Goal: Transaction & Acquisition: Purchase product/service

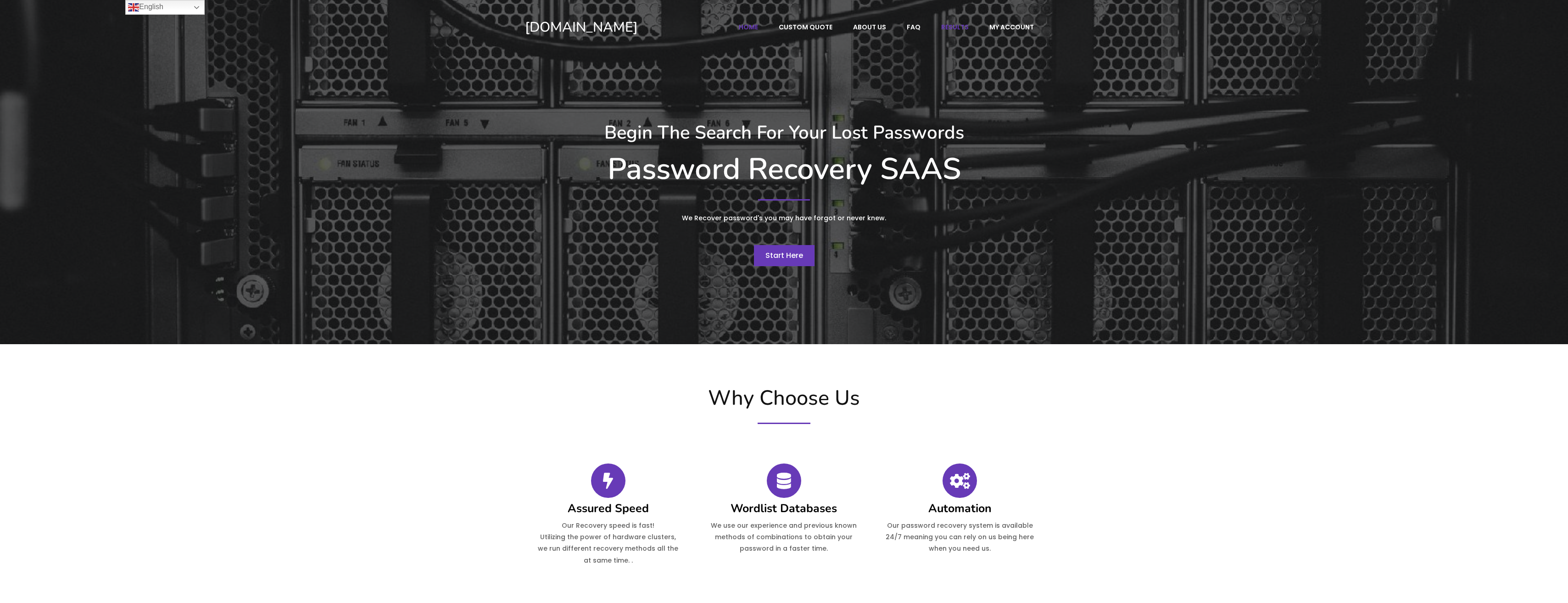
click at [952, 29] on span "Results" at bounding box center [955, 27] width 27 height 8
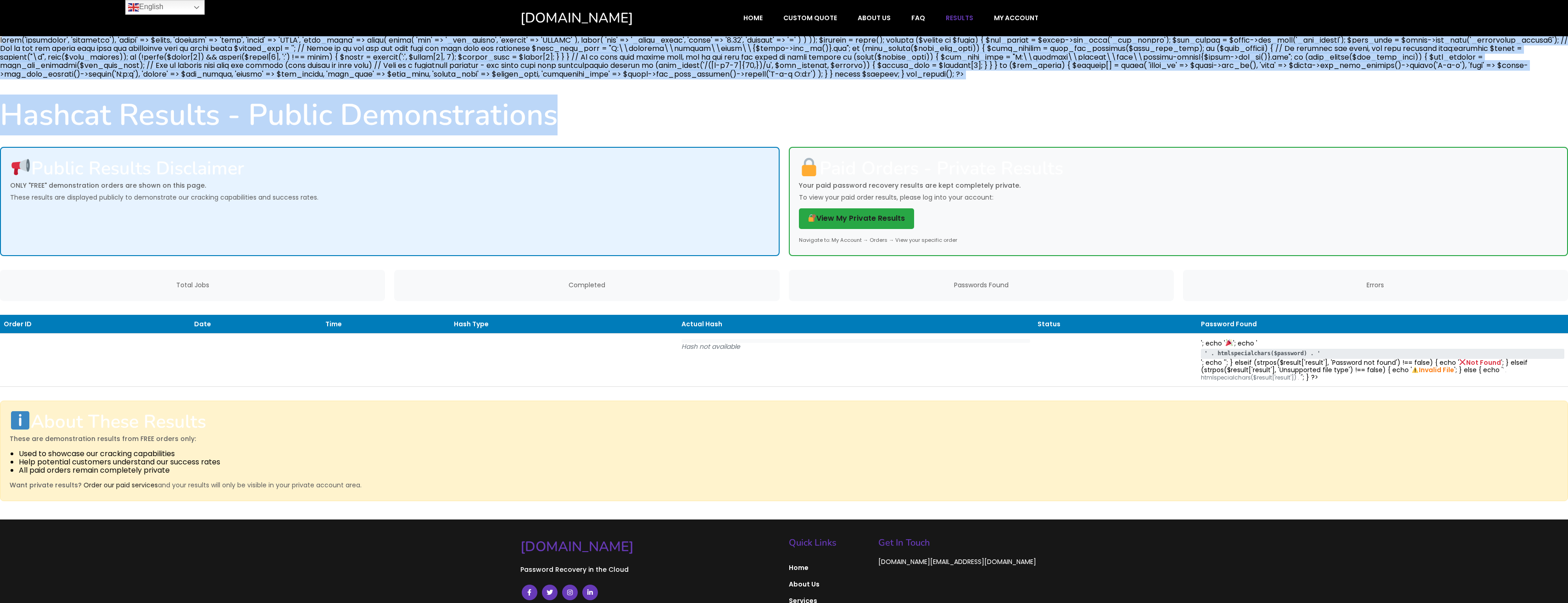
drag, startPoint x: 830, startPoint y: 71, endPoint x: 1, endPoint y: 38, distance: 829.7
click at [1, 38] on div "Hashcat Results - Public Demonstrations Public Results Disclaimer ONLY "FREE" d…" at bounding box center [784, 278] width 1568 height 483
click at [876, 218] on link "View My Private Results" at bounding box center [856, 219] width 115 height 20
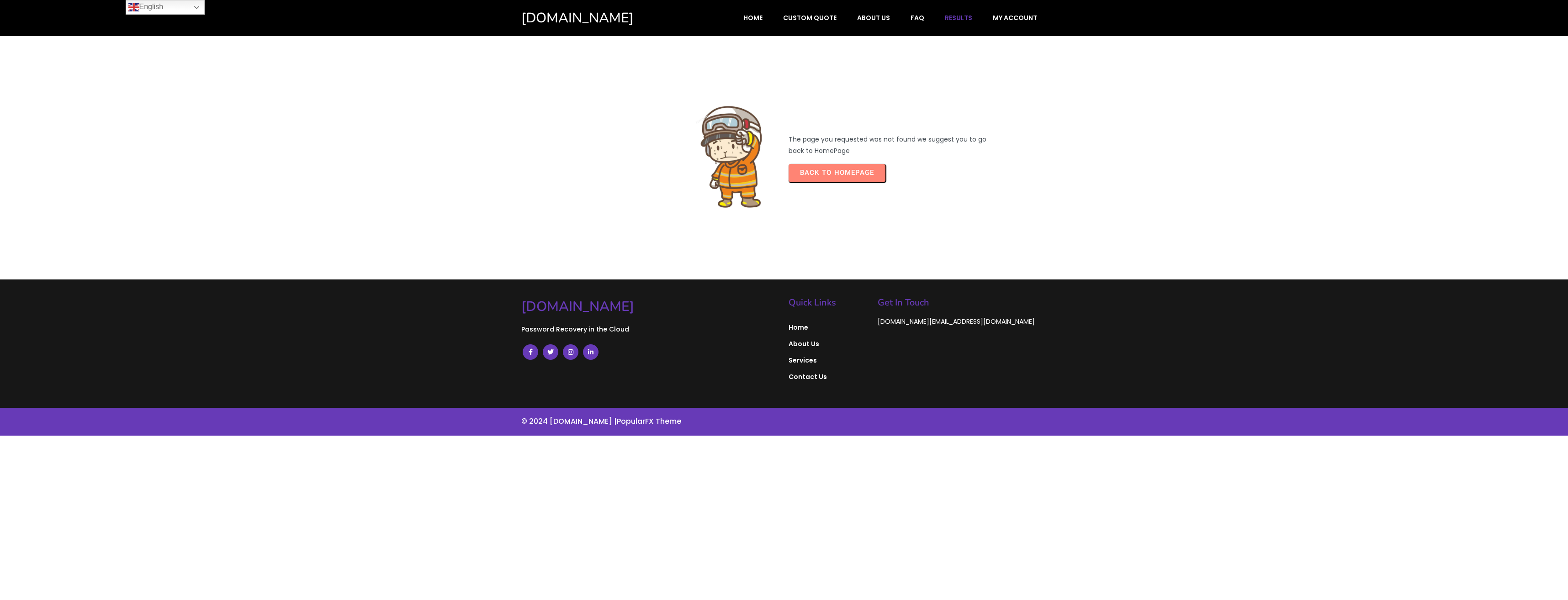
click at [968, 20] on span "Results" at bounding box center [959, 18] width 27 height 8
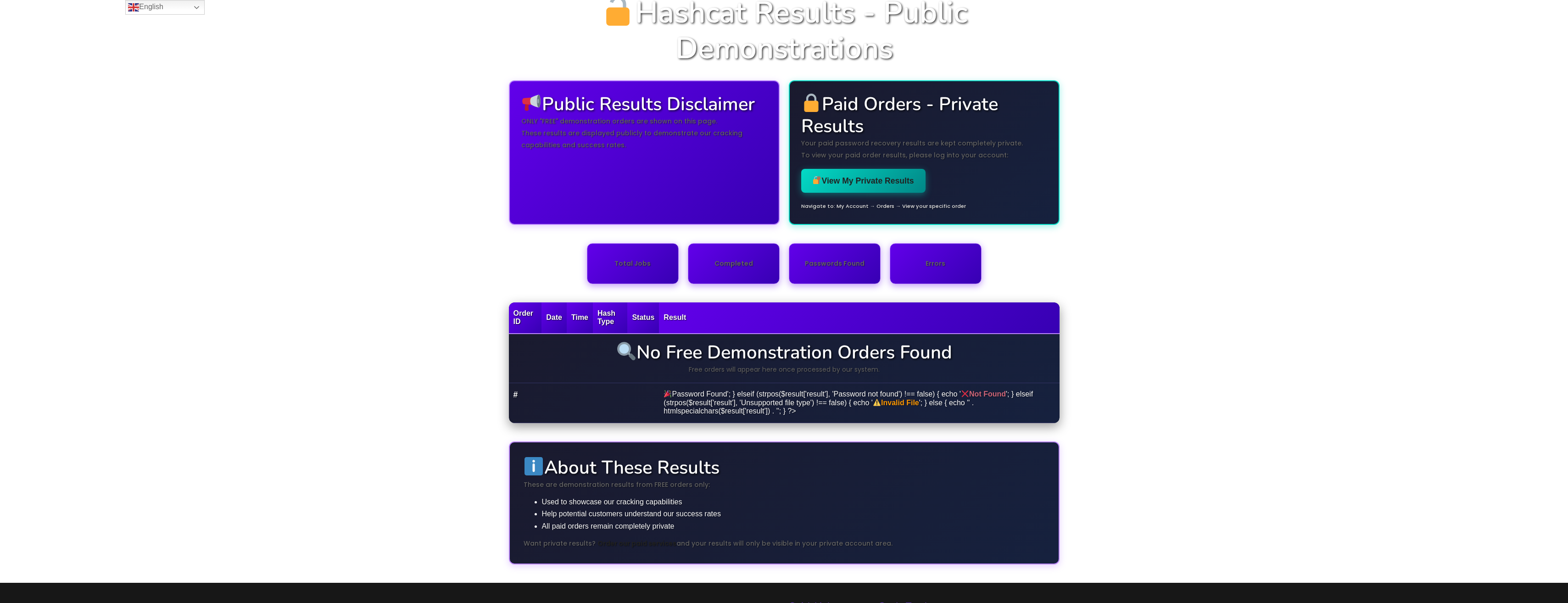
scroll to position [40, 0]
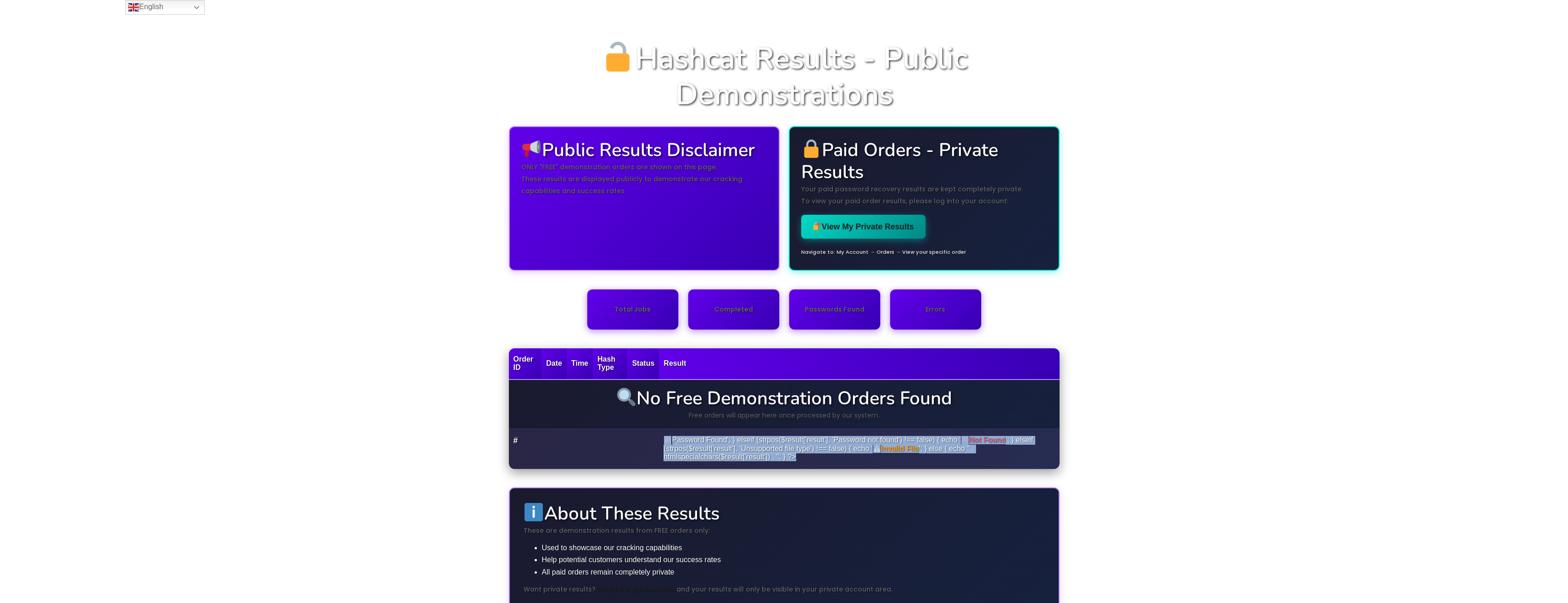
drag, startPoint x: 794, startPoint y: 458, endPoint x: 662, endPoint y: 438, distance: 133.5
click at [662, 438] on td "Password Found'; } elseif (strpos($result['result'], 'Password not found') !== …" at bounding box center [859, 449] width 400 height 40
drag, startPoint x: 662, startPoint y: 438, endPoint x: 710, endPoint y: 449, distance: 49.2
copy td "Password Found'; } elseif (strpos($result['result'], 'Password not found') !== …"
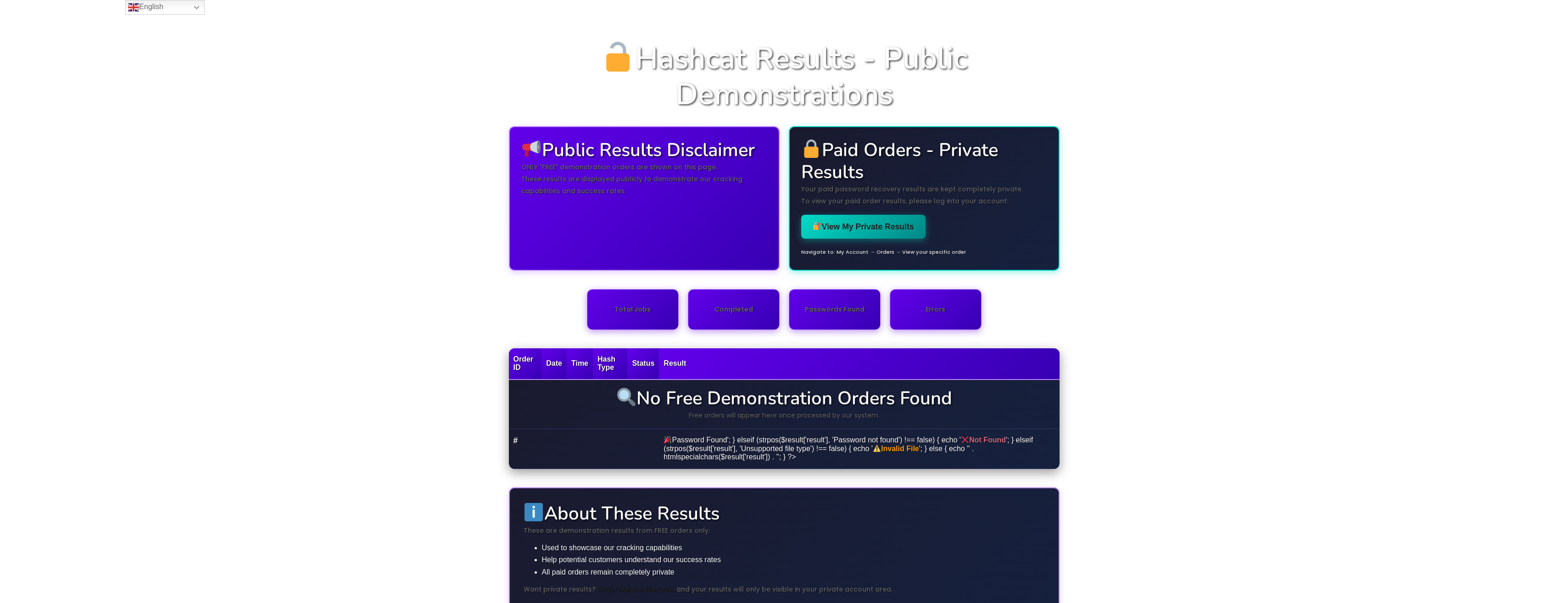
click at [1134, 272] on div "Hashcat Results - Public Demonstrations Public Results Disclaimer ONLY "FREE" d…" at bounding box center [784, 325] width 1568 height 606
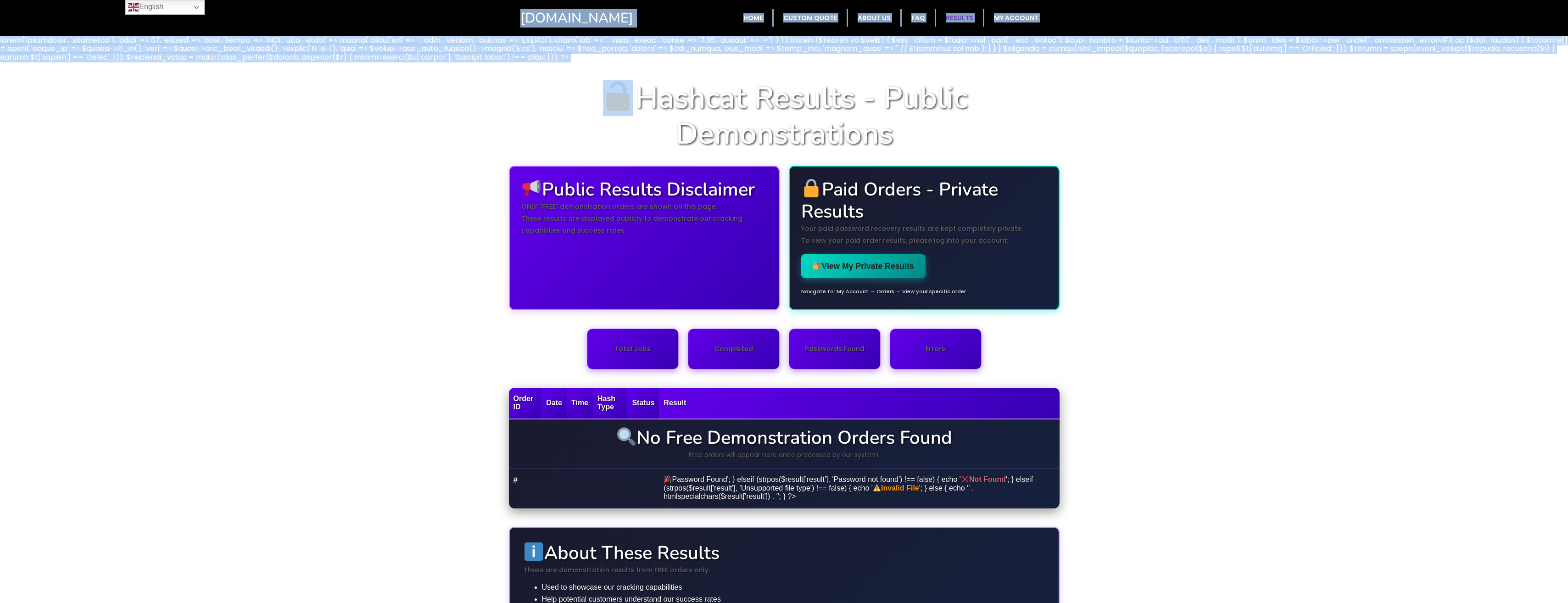
drag, startPoint x: 373, startPoint y: 34, endPoint x: 590, endPoint y: 65, distance: 219.2
click at [590, 65] on body "Hashcat.Online Home Custom Quote About Us FAQ Results My account Hashcat Result…" at bounding box center [784, 412] width 1568 height 826
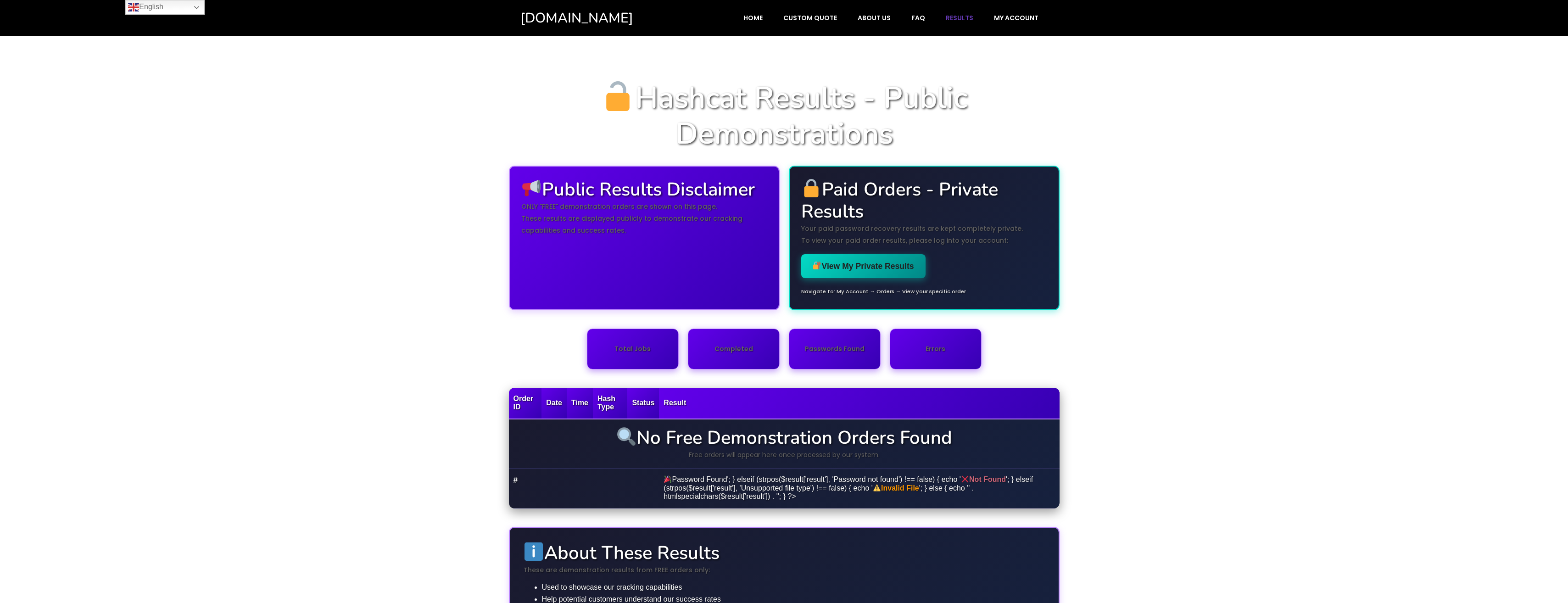
click at [1193, 166] on div "Hashcat Results - Public Demonstrations Public Results Disclaimer ONLY "FREE" d…" at bounding box center [784, 365] width 1568 height 606
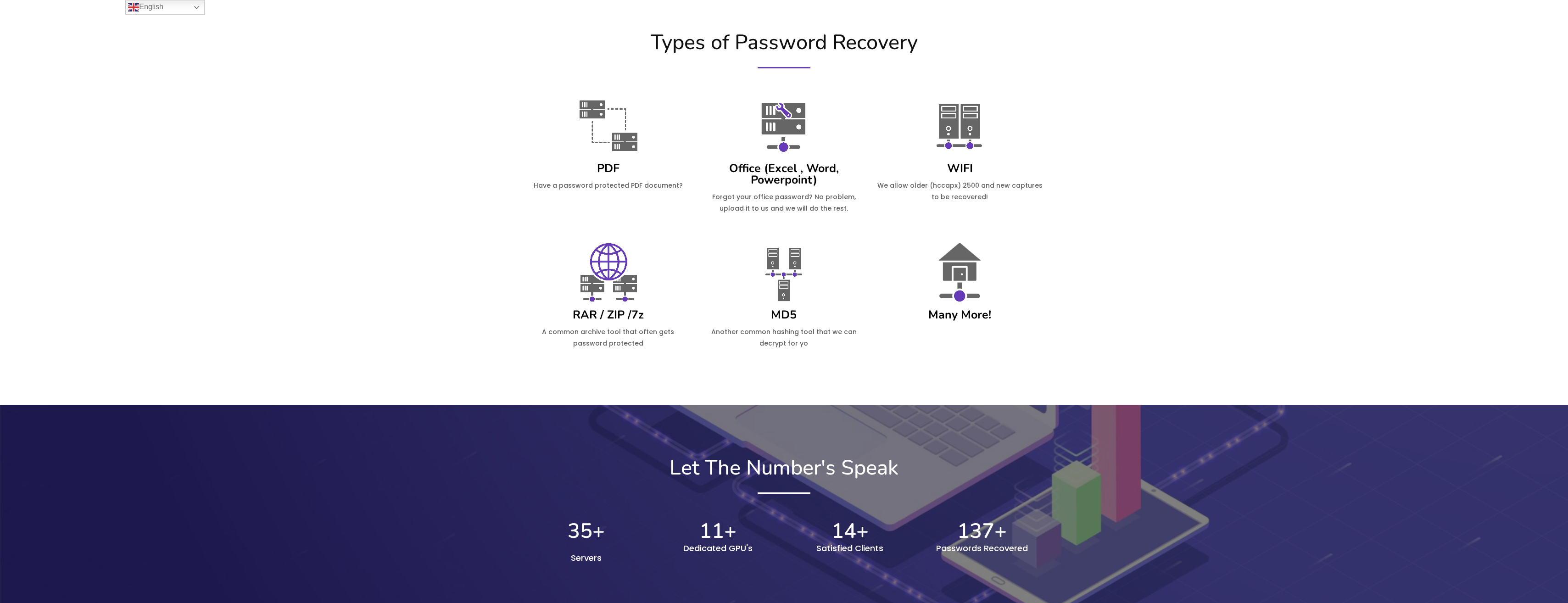
scroll to position [275, 0]
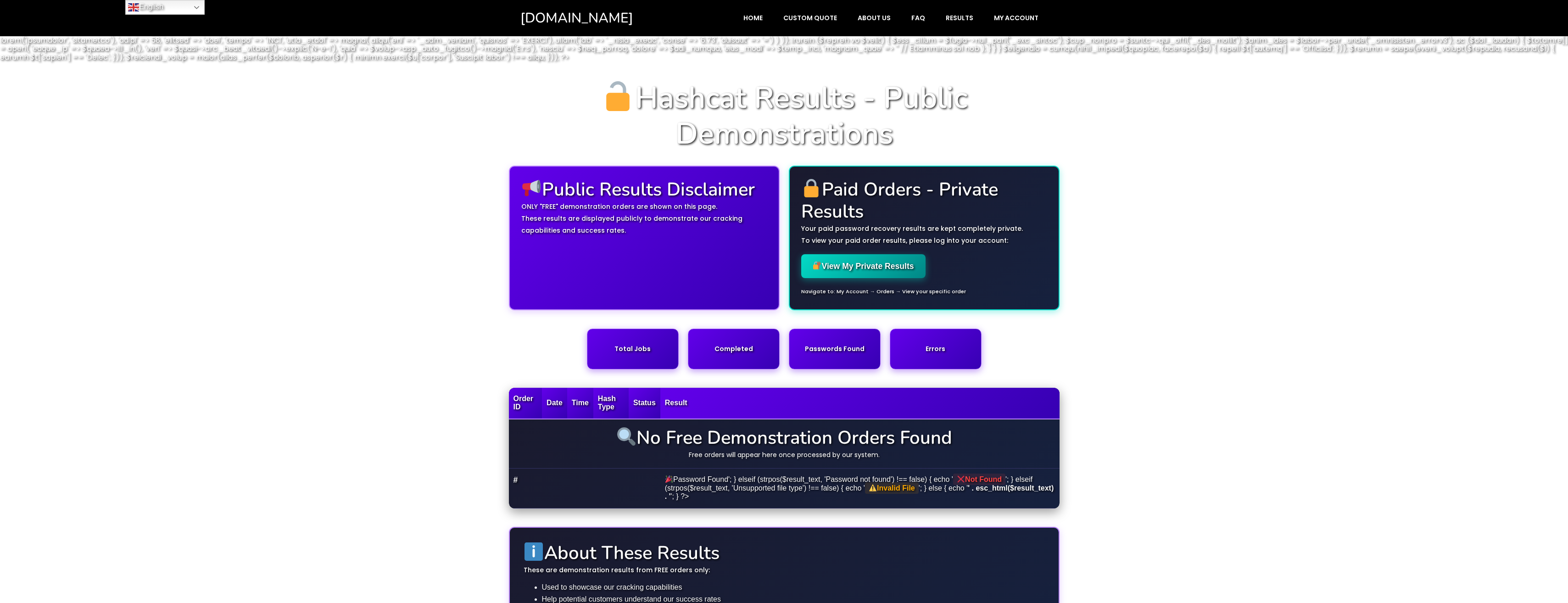
click at [758, 17] on span "Home" at bounding box center [753, 18] width 19 height 8
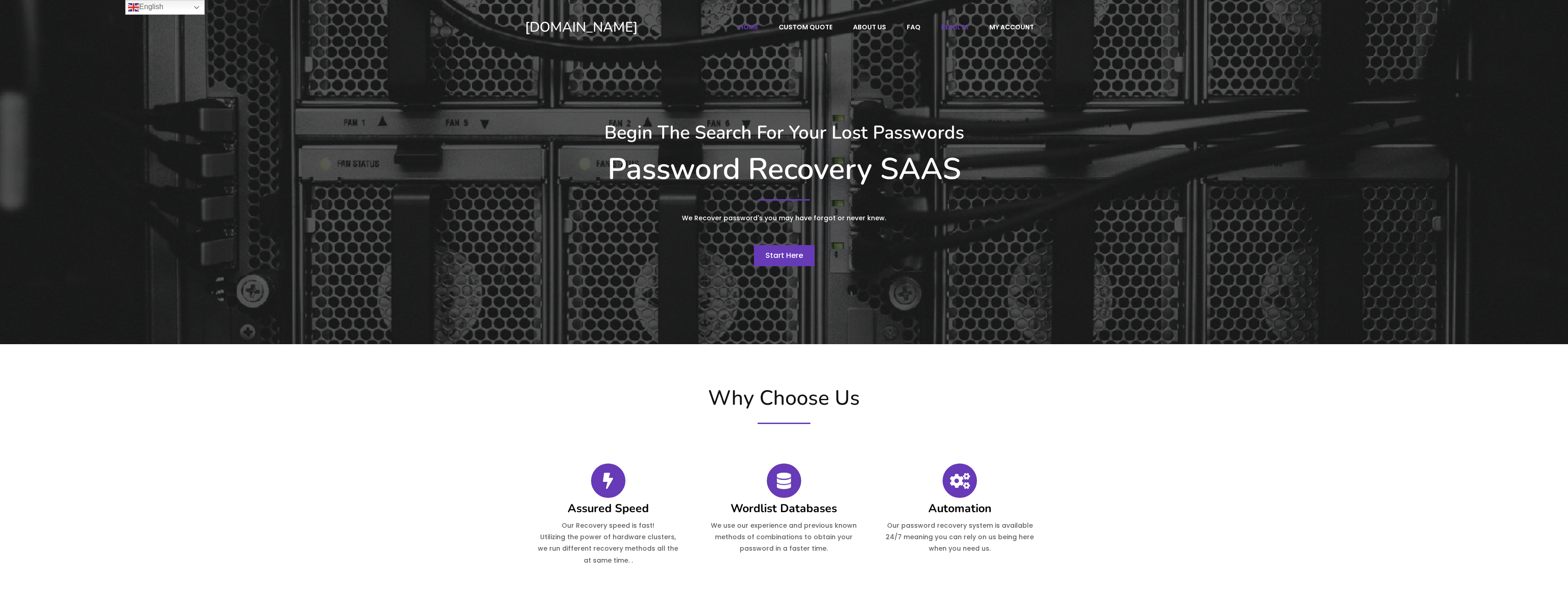
click at [952, 29] on span "Results" at bounding box center [955, 27] width 27 height 8
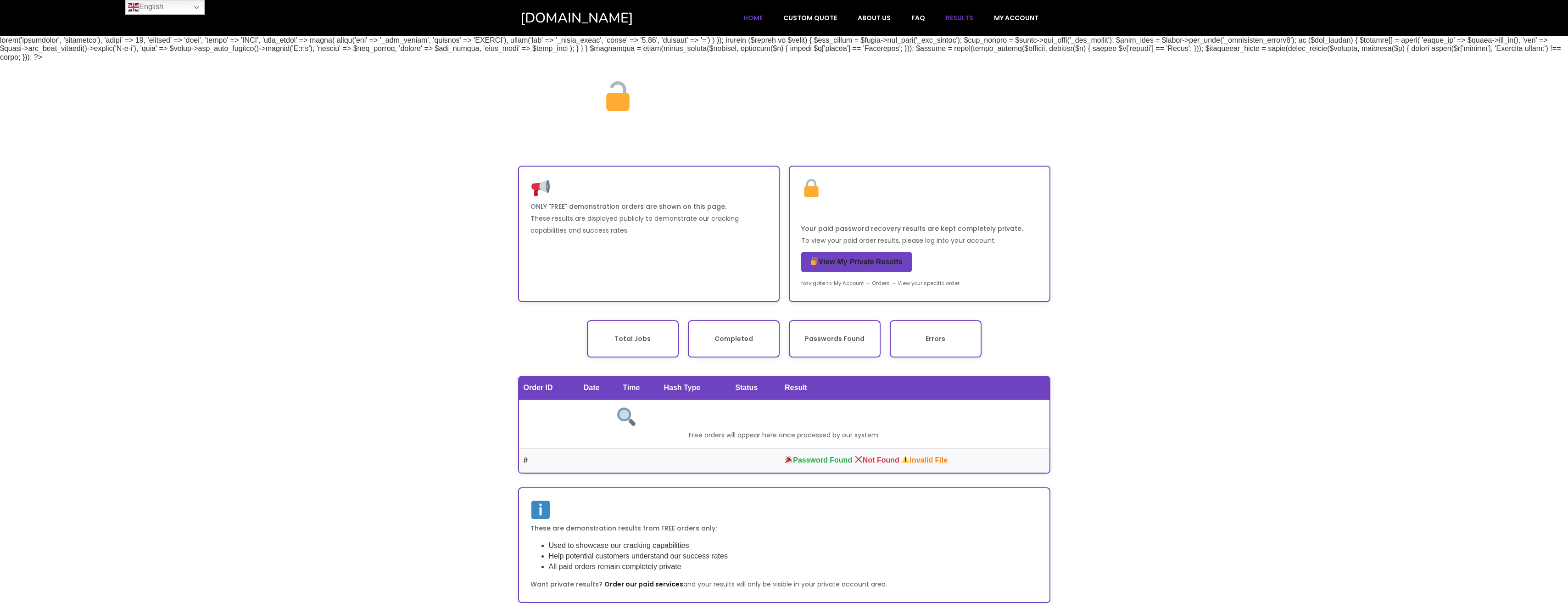
click at [759, 11] on link "Home" at bounding box center [753, 18] width 38 height 18
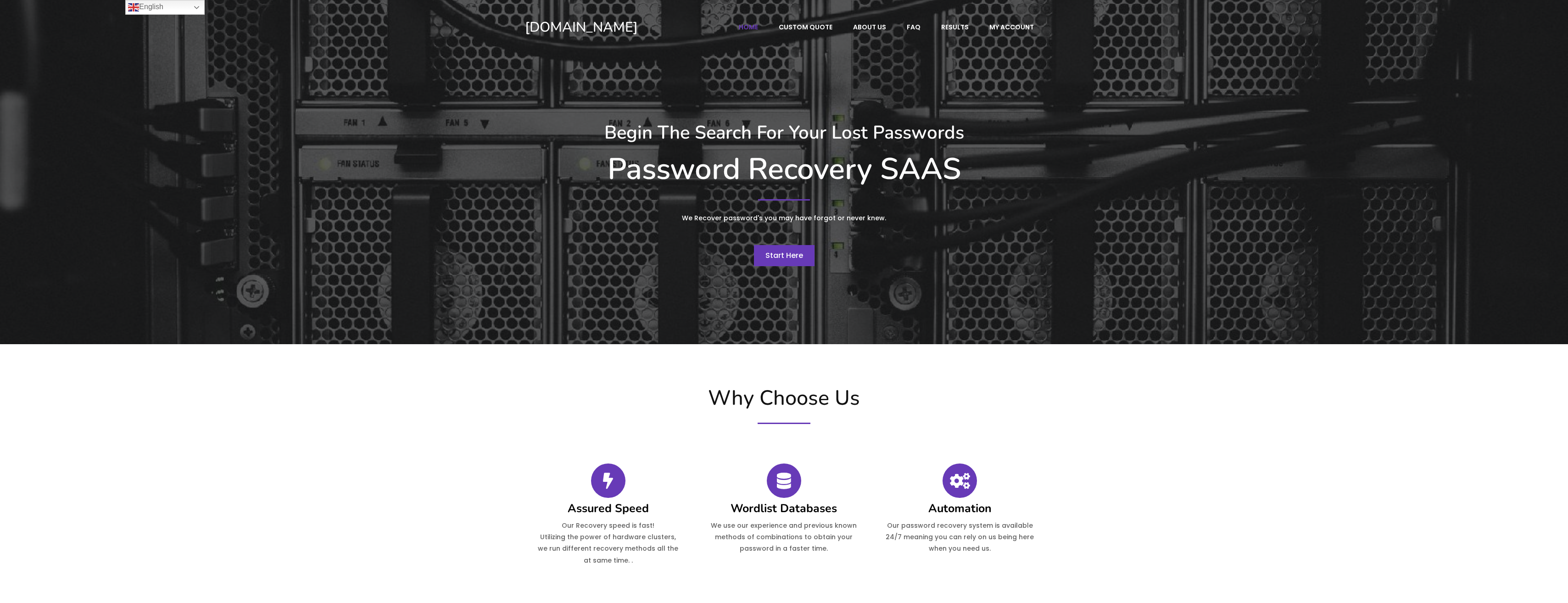
click at [783, 245] on link "Start Here" at bounding box center [784, 255] width 61 height 21
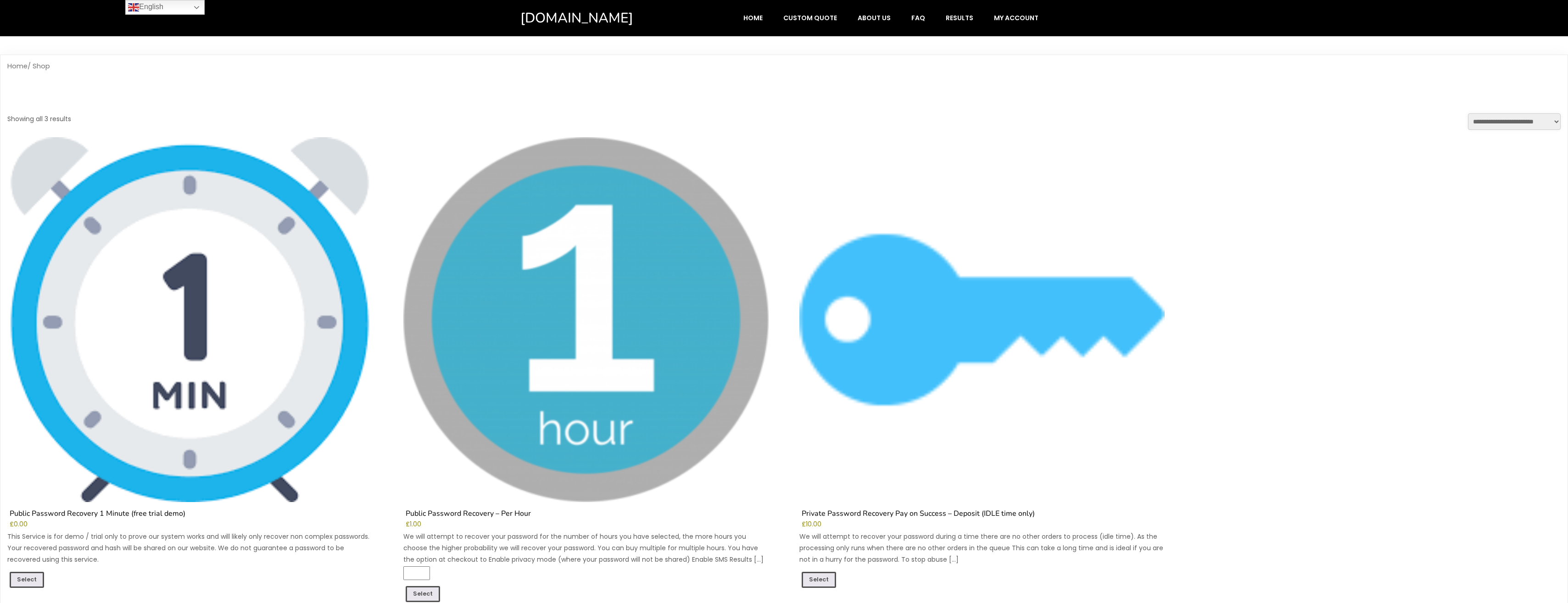
scroll to position [184, 0]
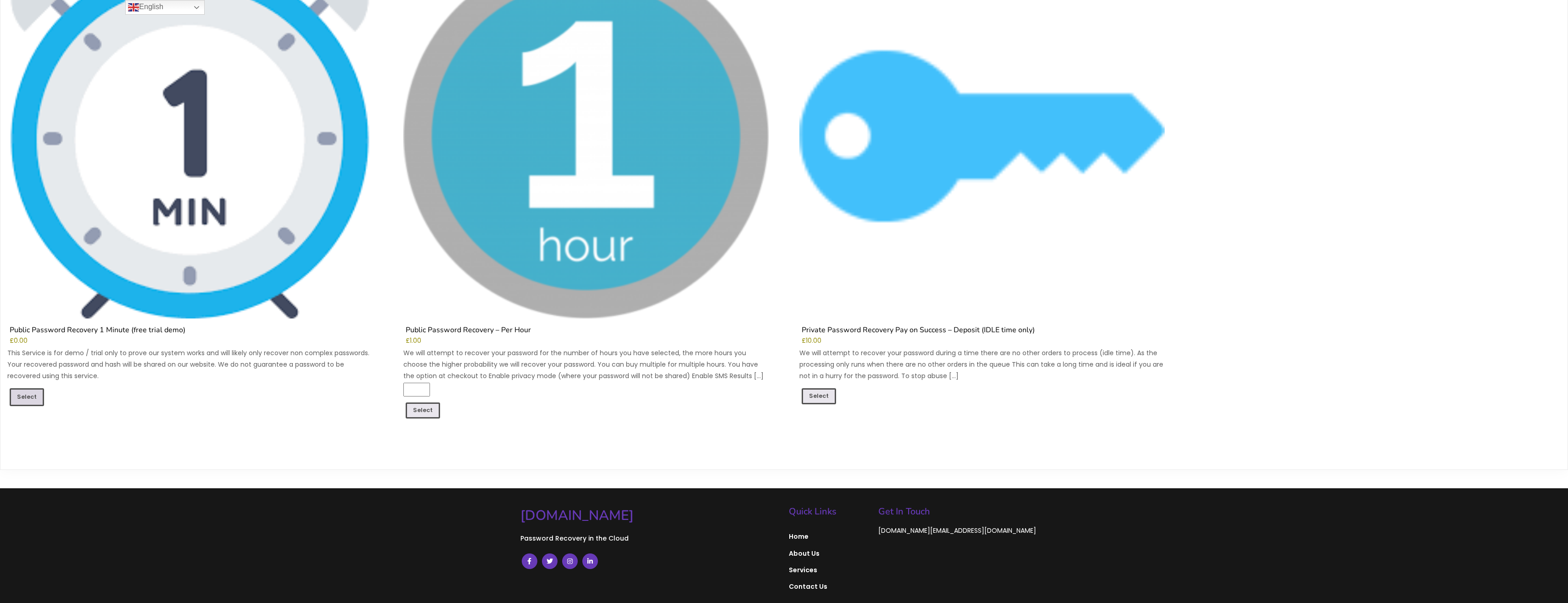
click at [30, 395] on link "Select" at bounding box center [27, 397] width 34 height 18
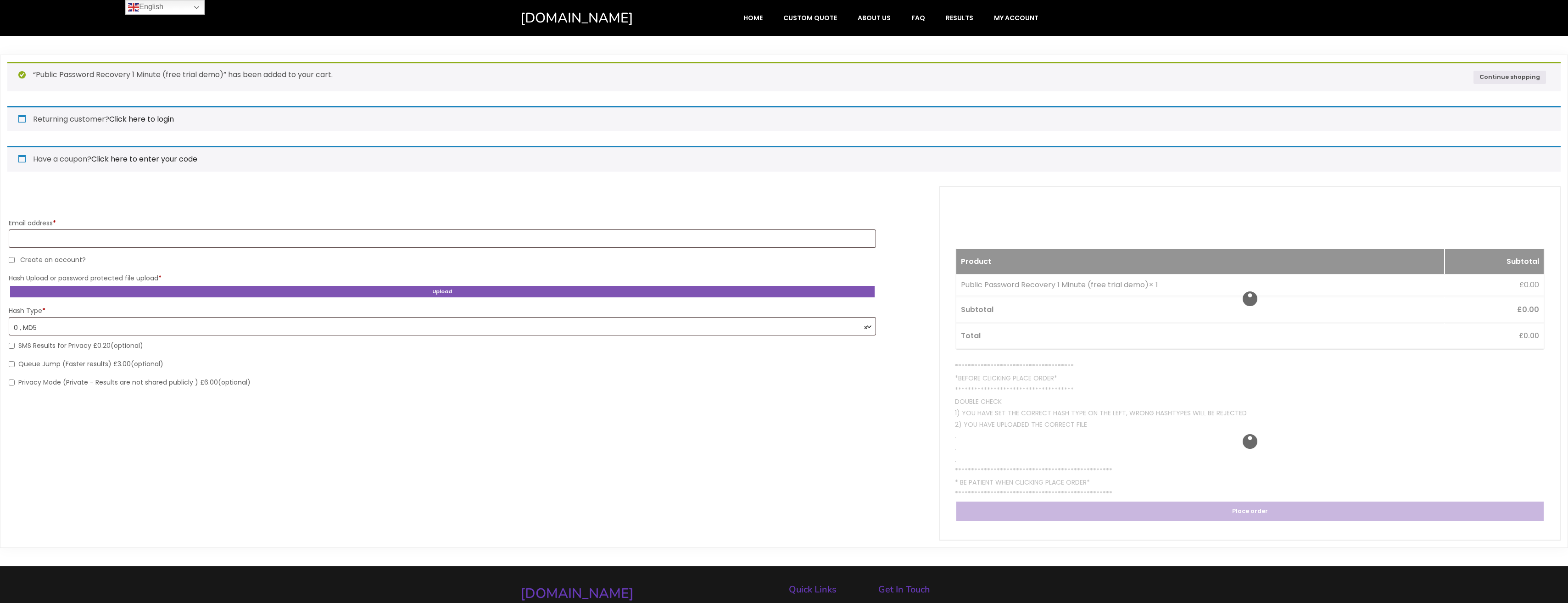
select select "*******"
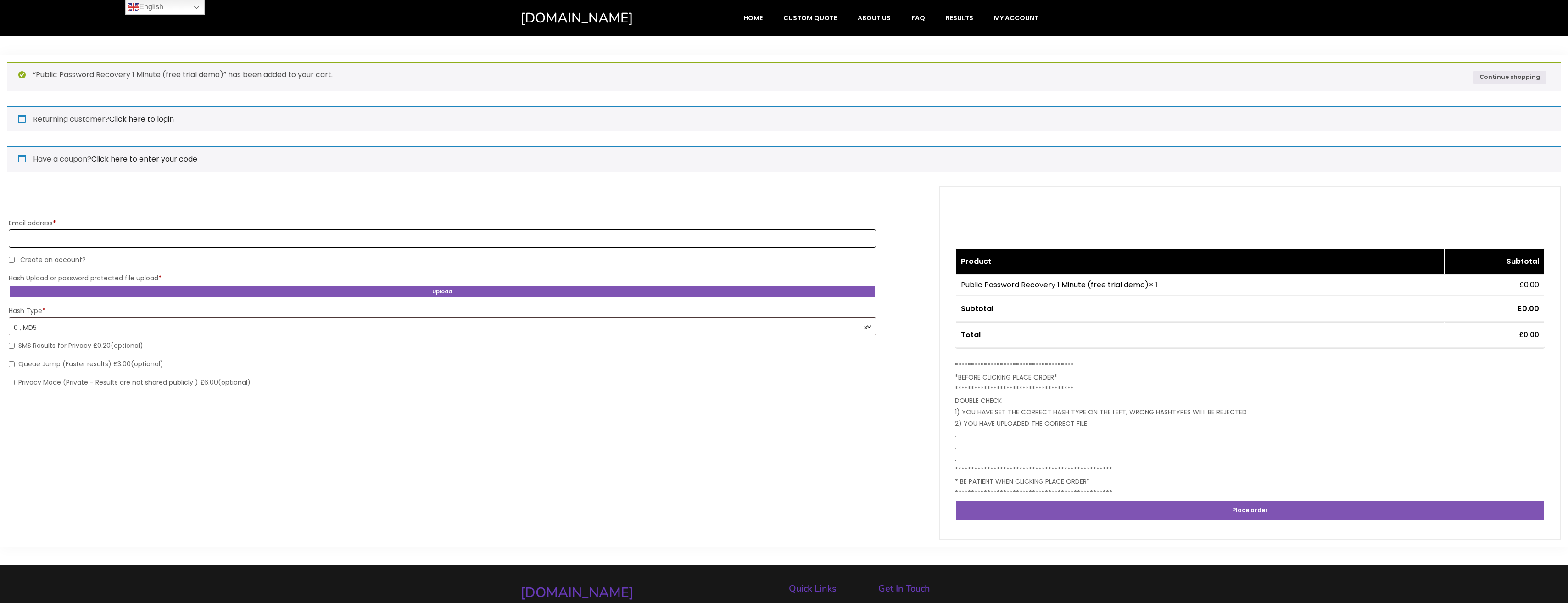
click at [150, 238] on input "Email address *" at bounding box center [443, 238] width 867 height 18
type input "**********"
click at [451, 290] on button "Upload" at bounding box center [443, 292] width 867 height 14
click at [432, 293] on button "Upload" at bounding box center [443, 292] width 867 height 14
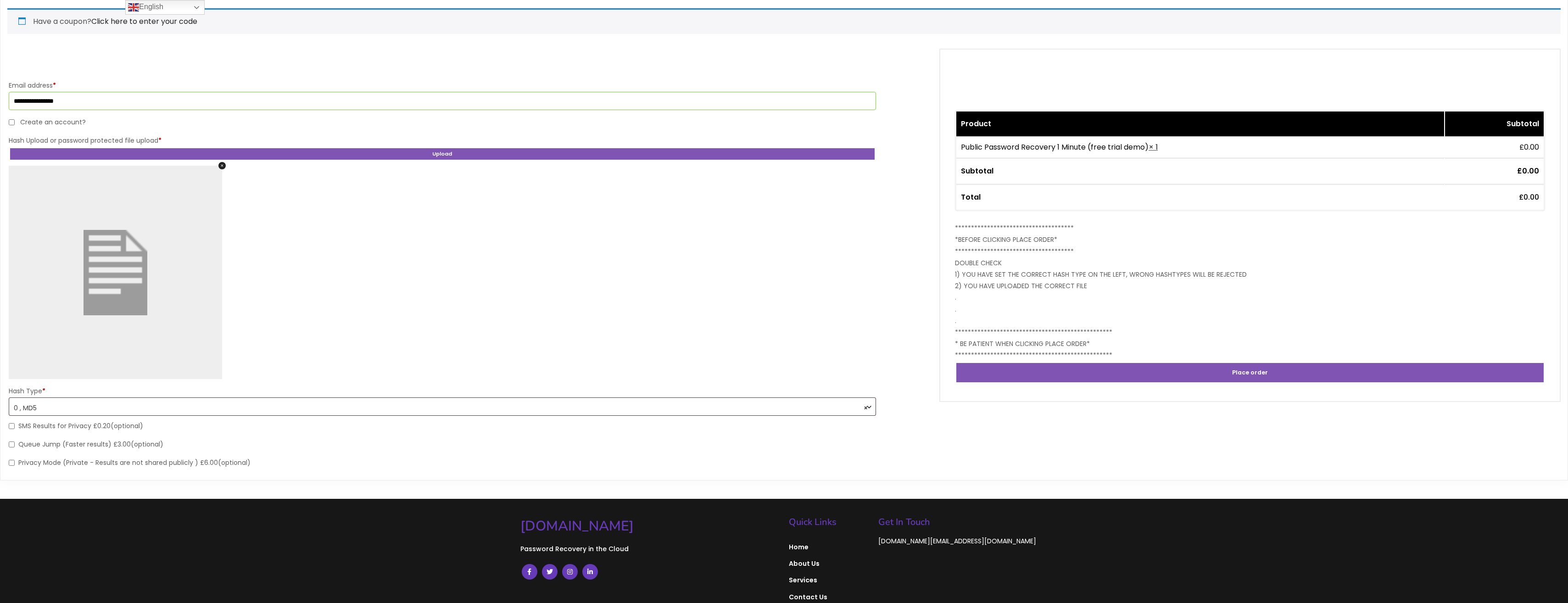
scroll to position [184, 0]
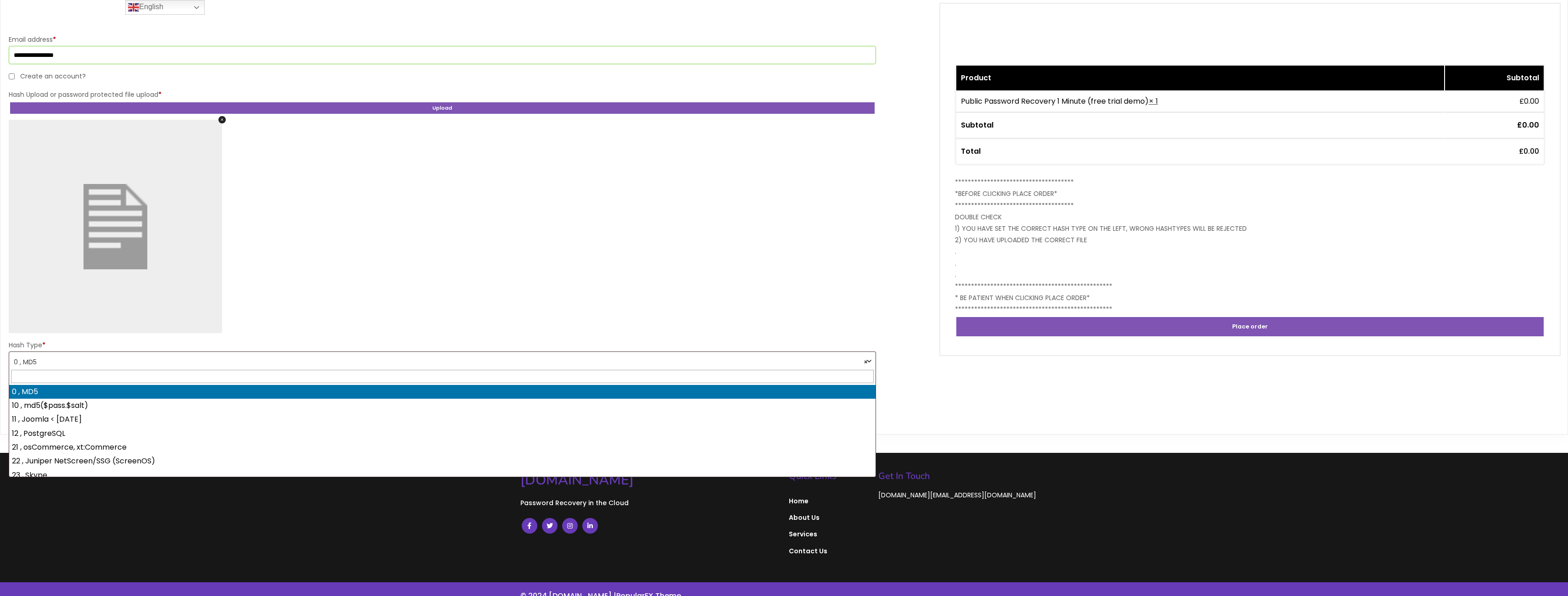
click at [124, 357] on span "× 0 , MD5" at bounding box center [442, 363] width 857 height 16
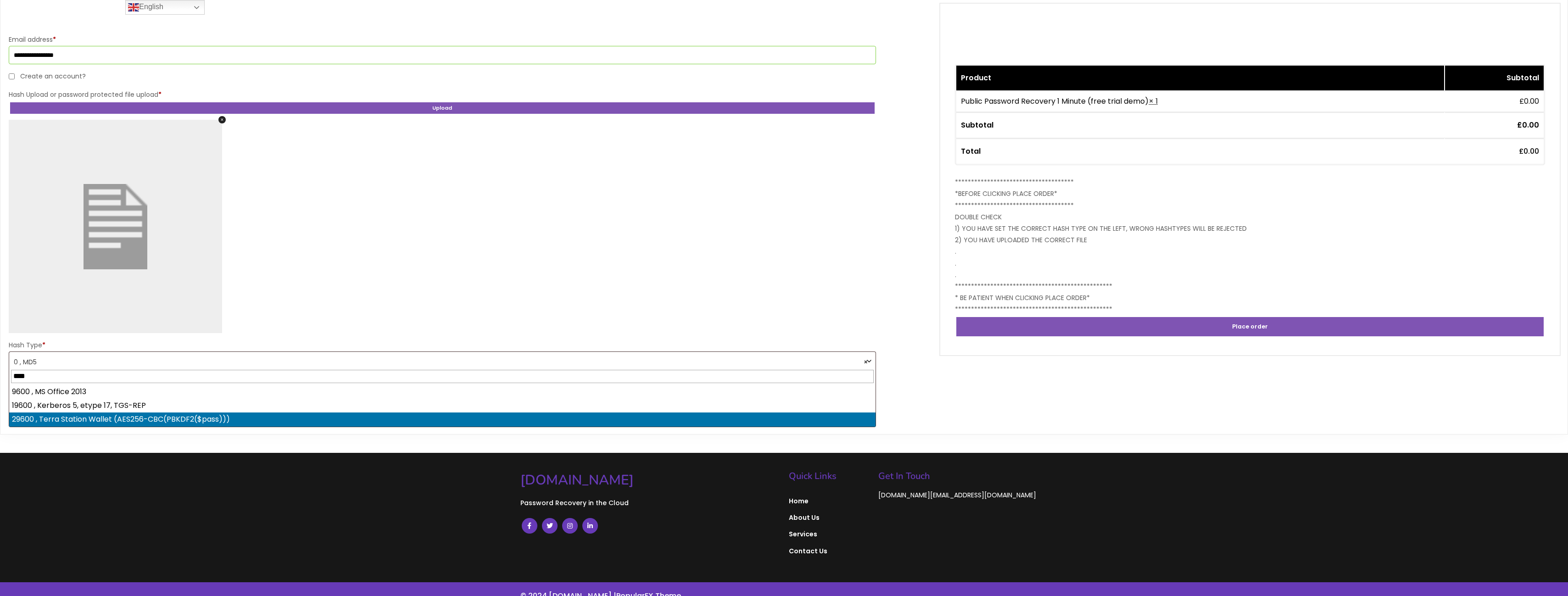
type input "****"
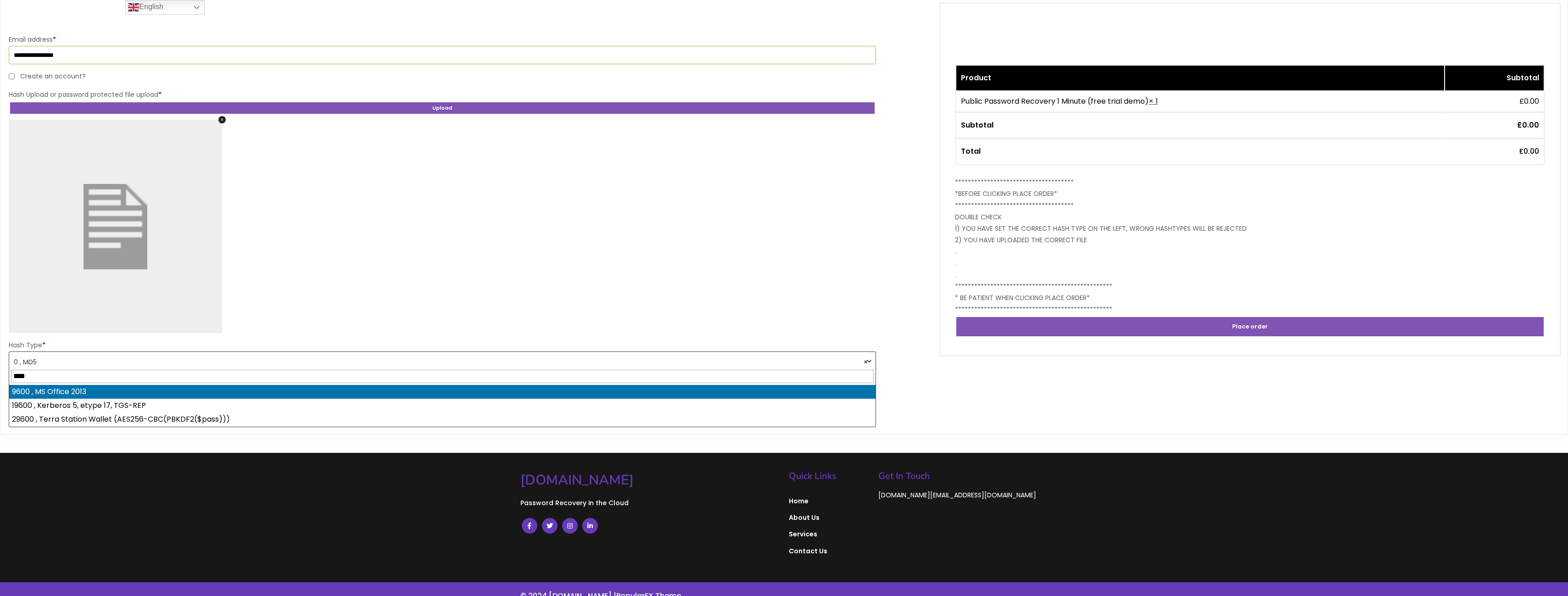
click at [118, 392] on 2013 "9600 , MS Office 2013" at bounding box center [442, 392] width 867 height 14
select select "**********"
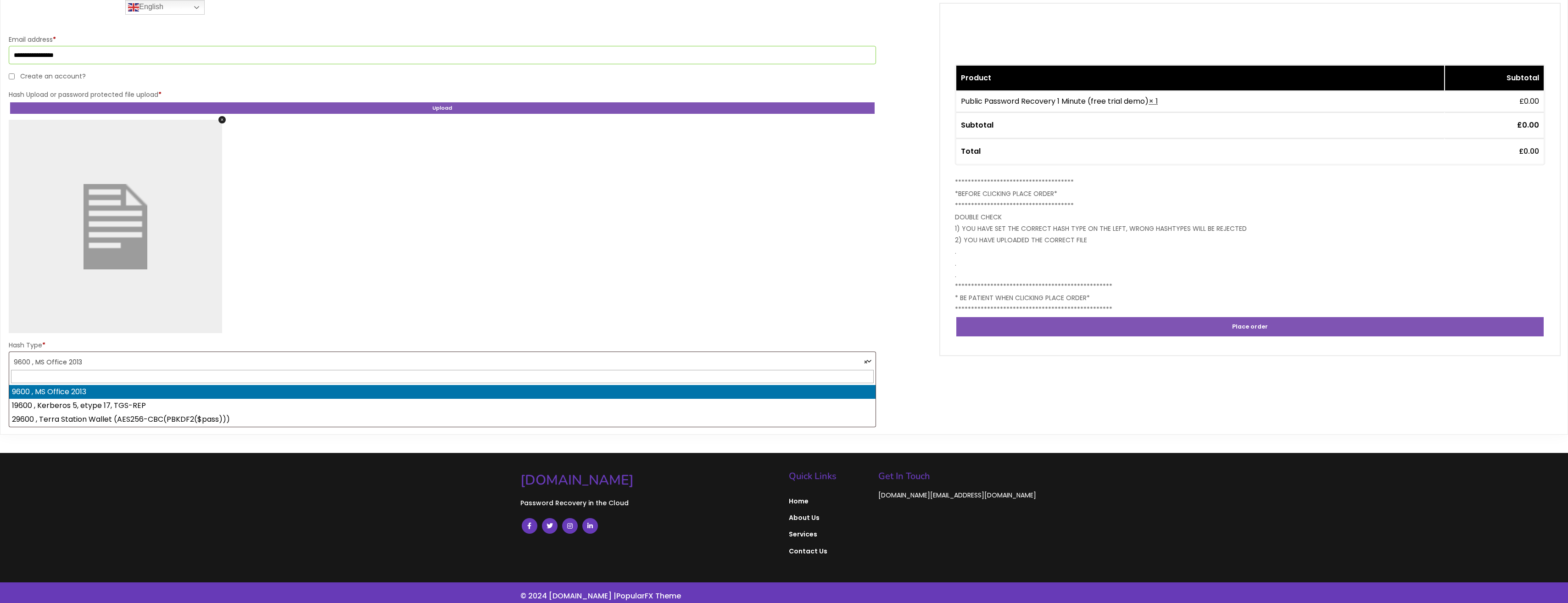
click at [496, 294] on span "×" at bounding box center [442, 224] width 872 height 218
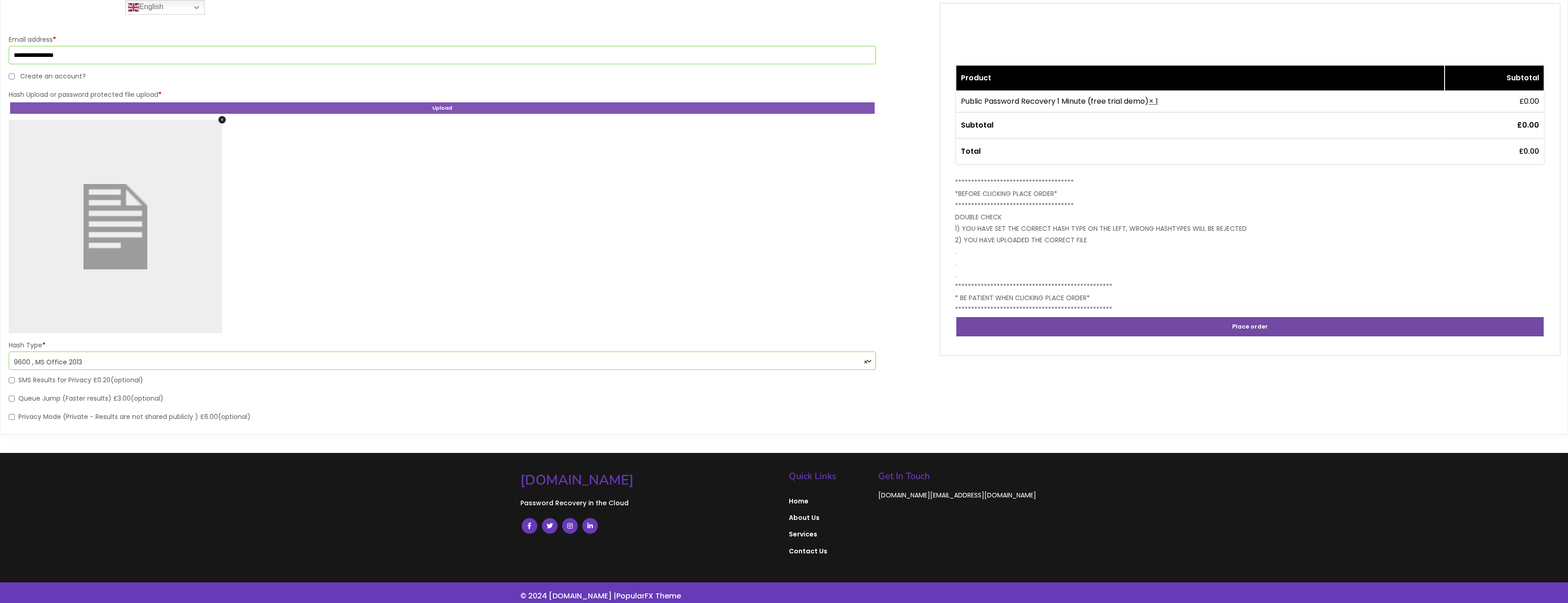
click at [1268, 324] on button "Place order" at bounding box center [1250, 326] width 590 height 22
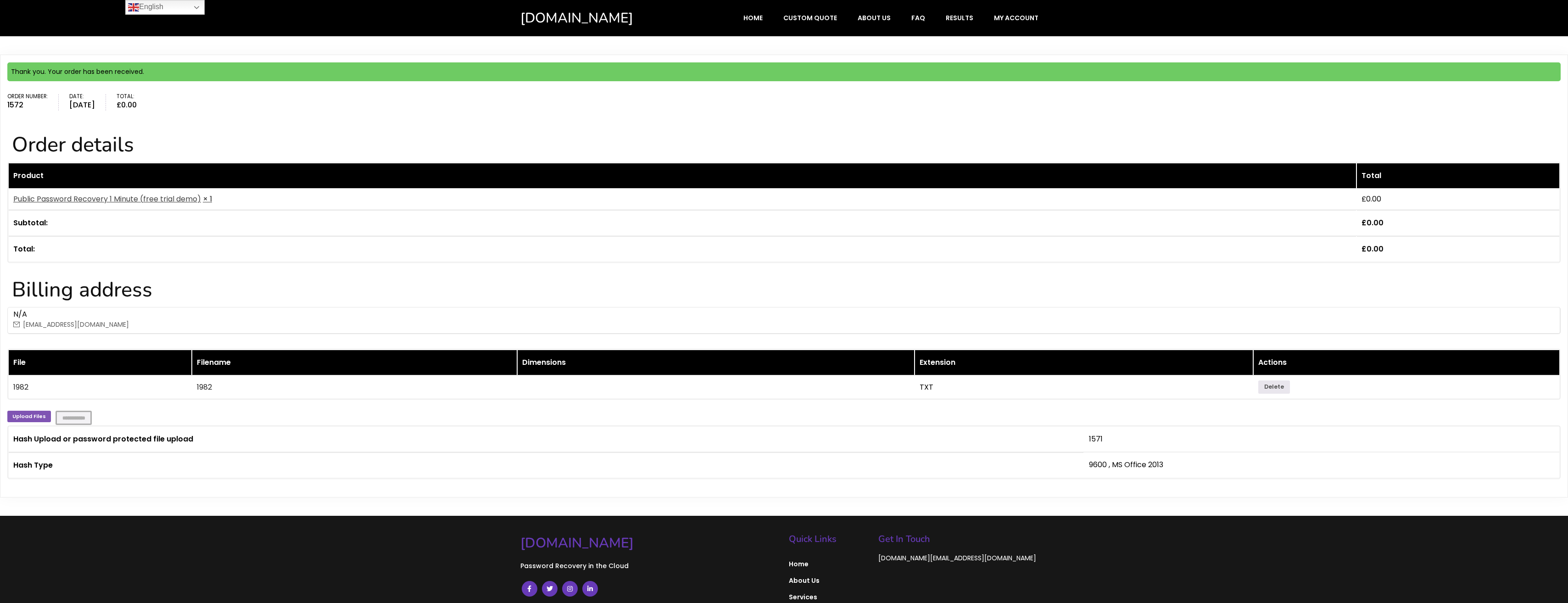
click at [711, 262] on table "Product Total Public Password Recovery 1 Minute (free trial demo) × 1 £ 0.00 Su…" at bounding box center [784, 212] width 1554 height 101
click at [960, 15] on span "Results" at bounding box center [960, 18] width 27 height 8
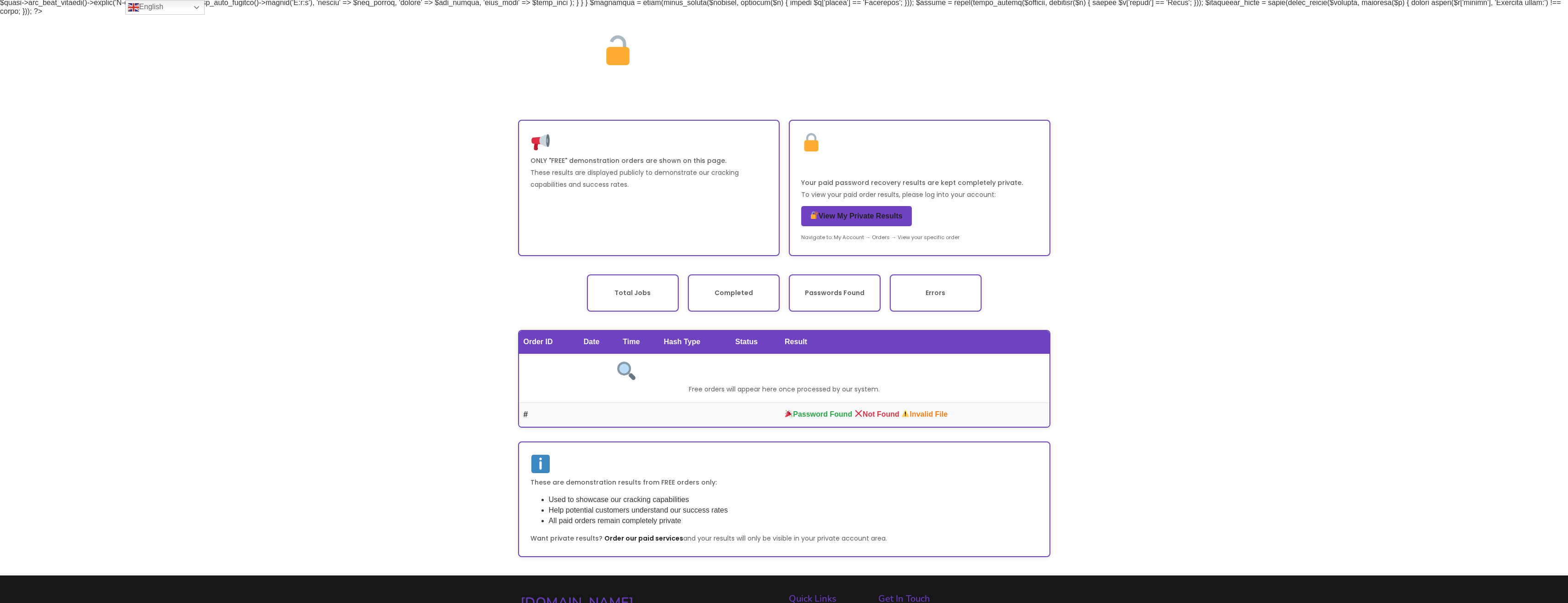
scroll to position [92, 0]
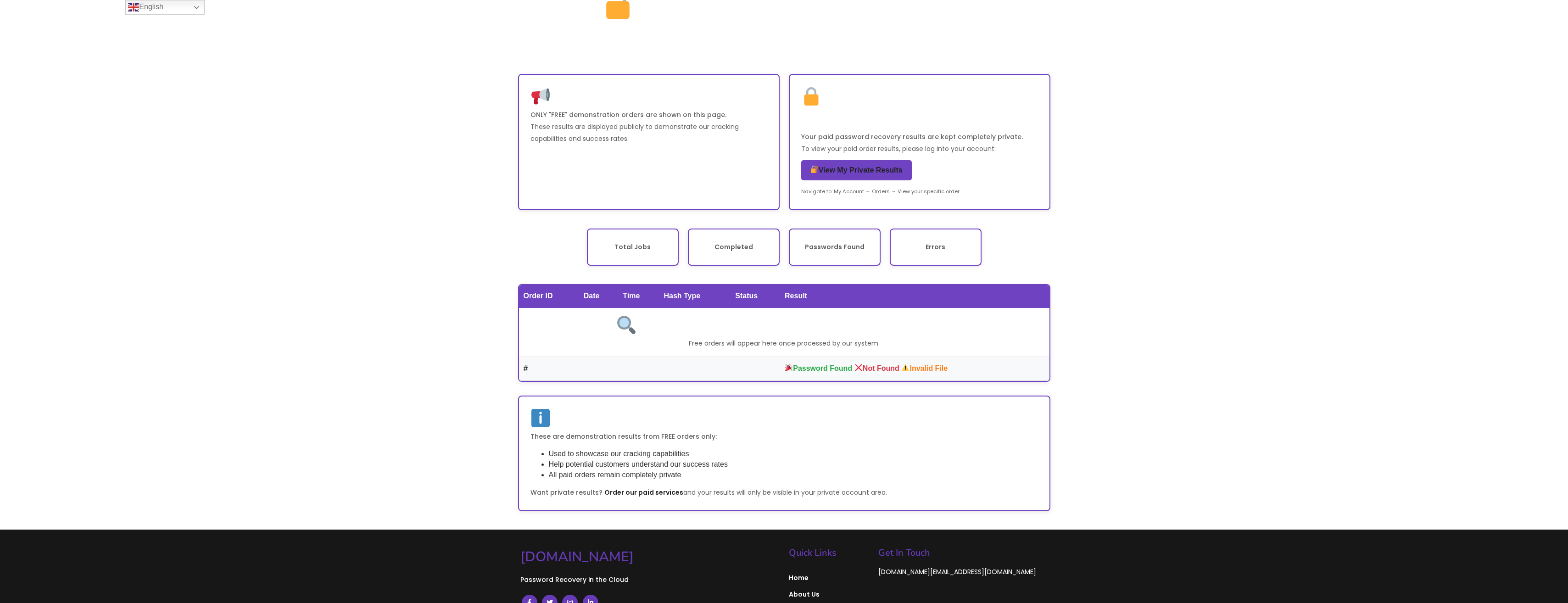
click at [1117, 257] on div "Hashcat Results - Public Demonstrations Public Results Disclaimer ONLY "FREE" d…" at bounding box center [784, 237] width 1568 height 585
